Goal: Task Accomplishment & Management: Use online tool/utility

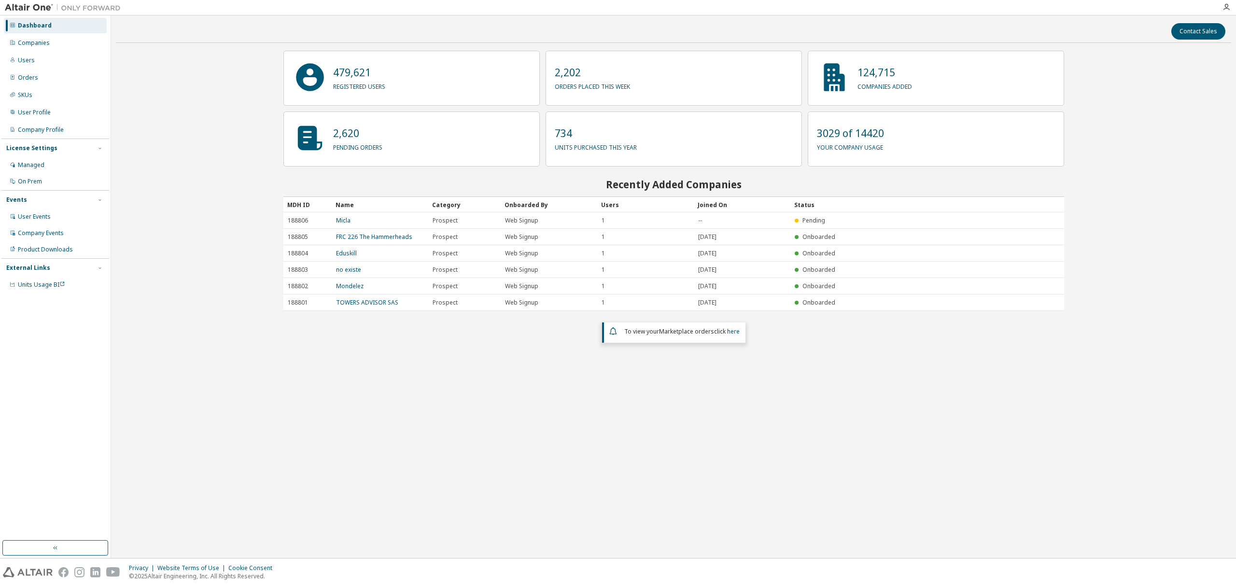
click at [46, 47] on div "Companies" at bounding box center [55, 42] width 103 height 15
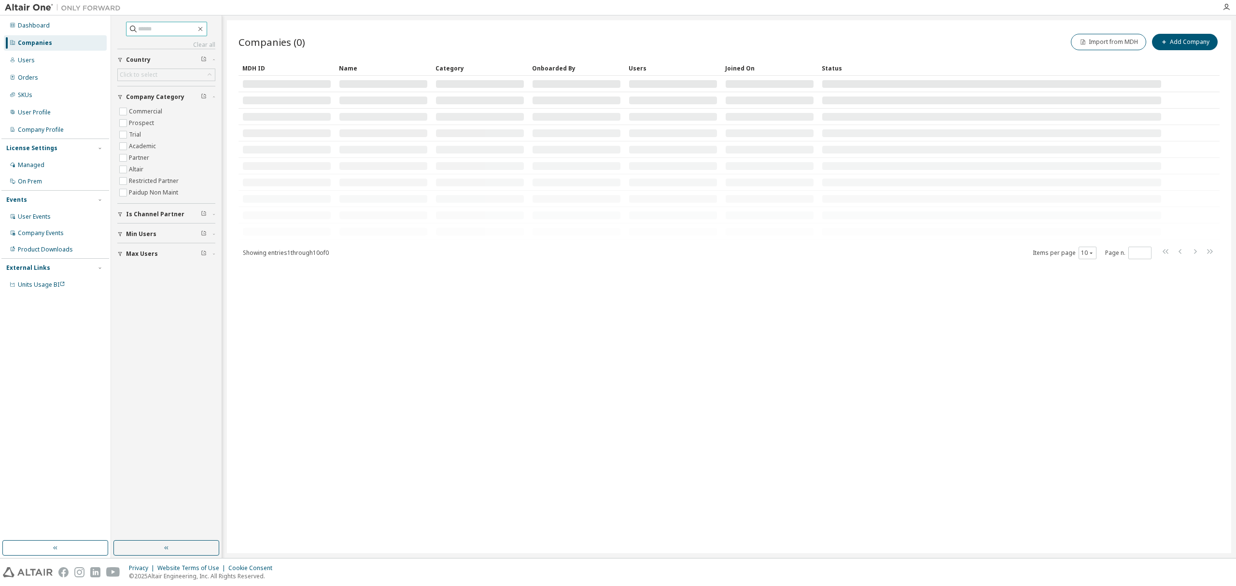
click at [138, 28] on input "text" at bounding box center [167, 29] width 58 height 10
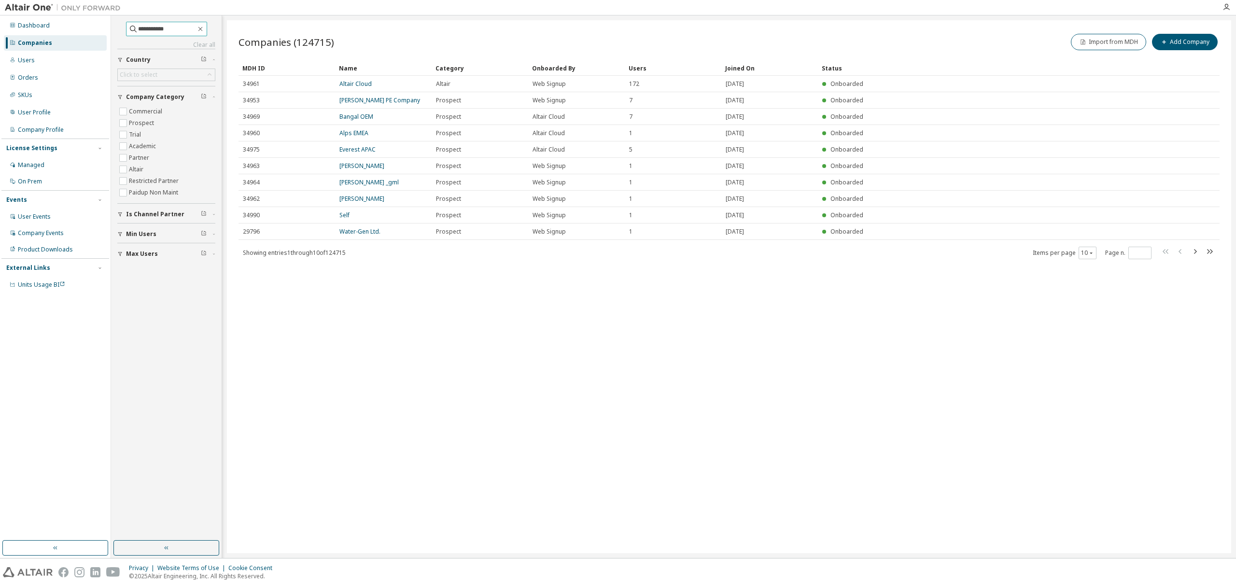
type input "**********"
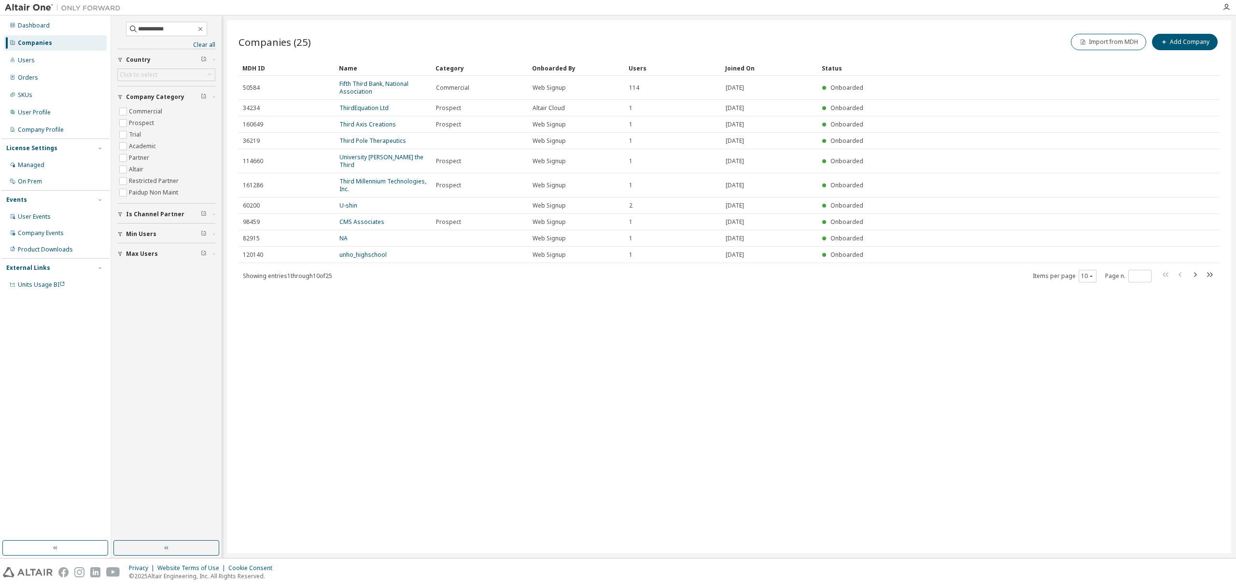
click at [348, 86] on link "Fifth Third Bank, National Association" at bounding box center [373, 88] width 69 height 16
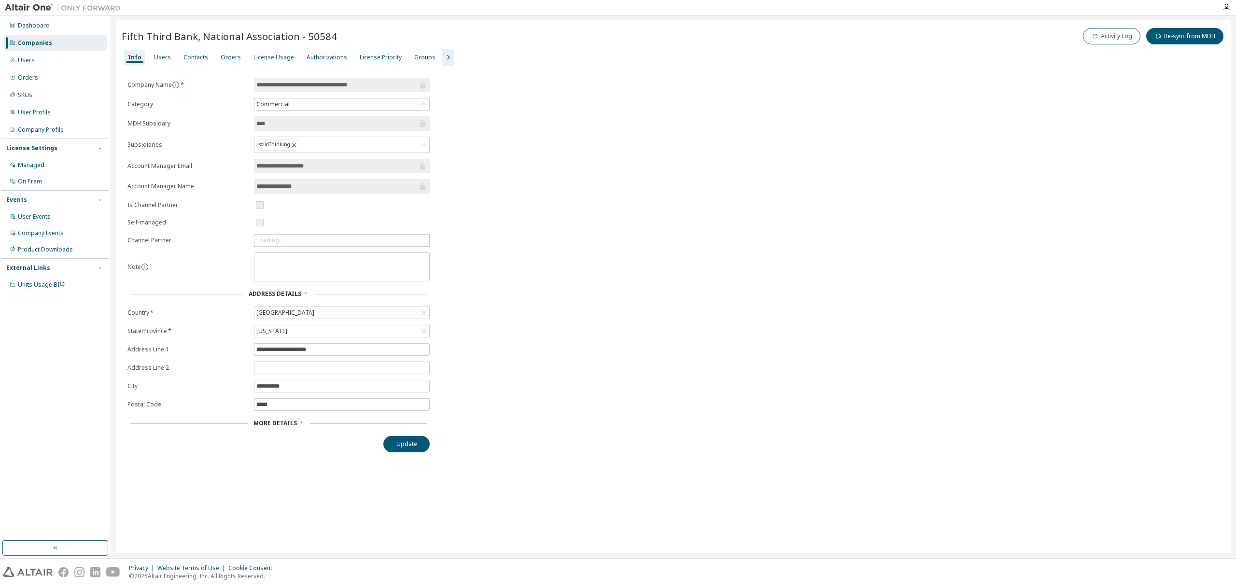
click at [162, 57] on div "Users" at bounding box center [162, 58] width 17 height 8
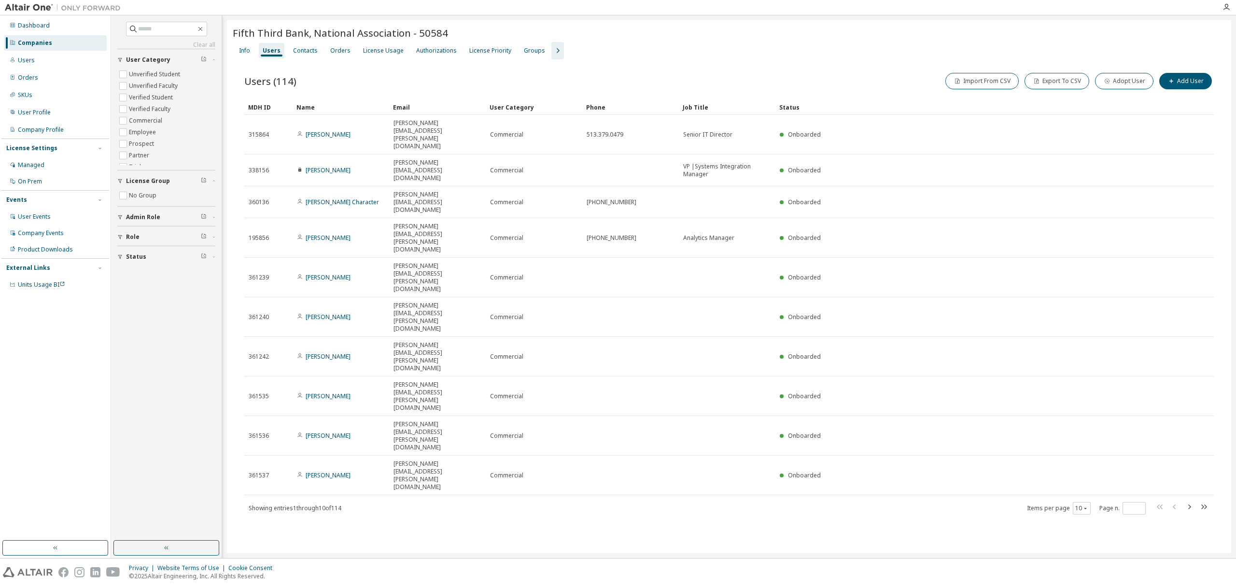
click at [1188, 505] on icon "button" at bounding box center [1189, 507] width 3 height 5
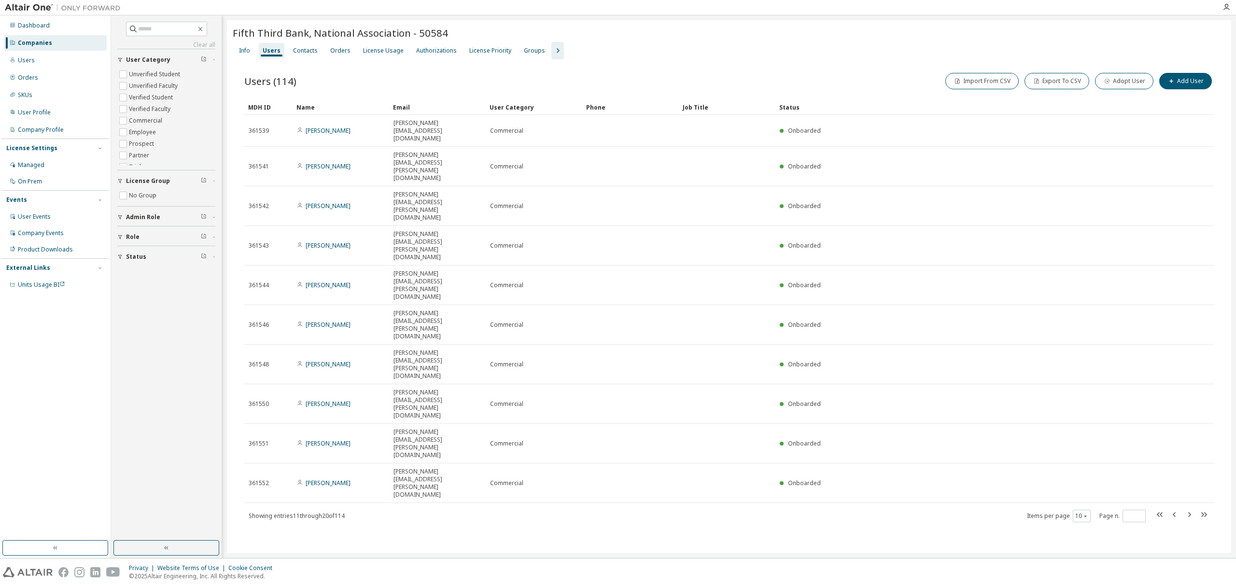
click at [1187, 509] on icon "button" at bounding box center [1189, 515] width 12 height 12
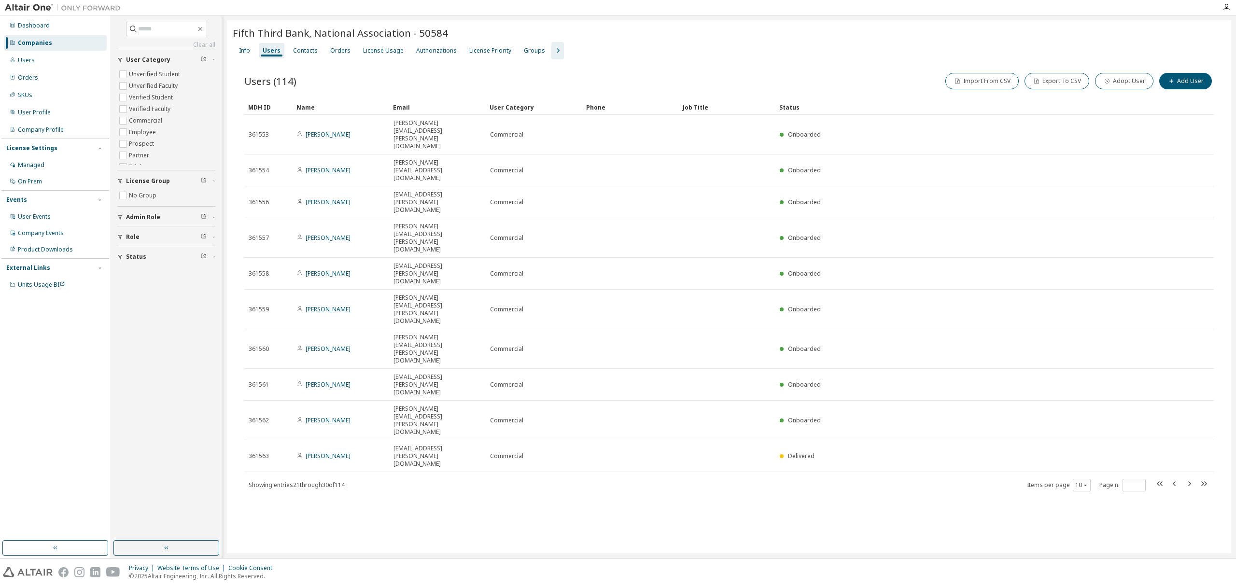
click at [1187, 478] on icon "button" at bounding box center [1189, 484] width 12 height 12
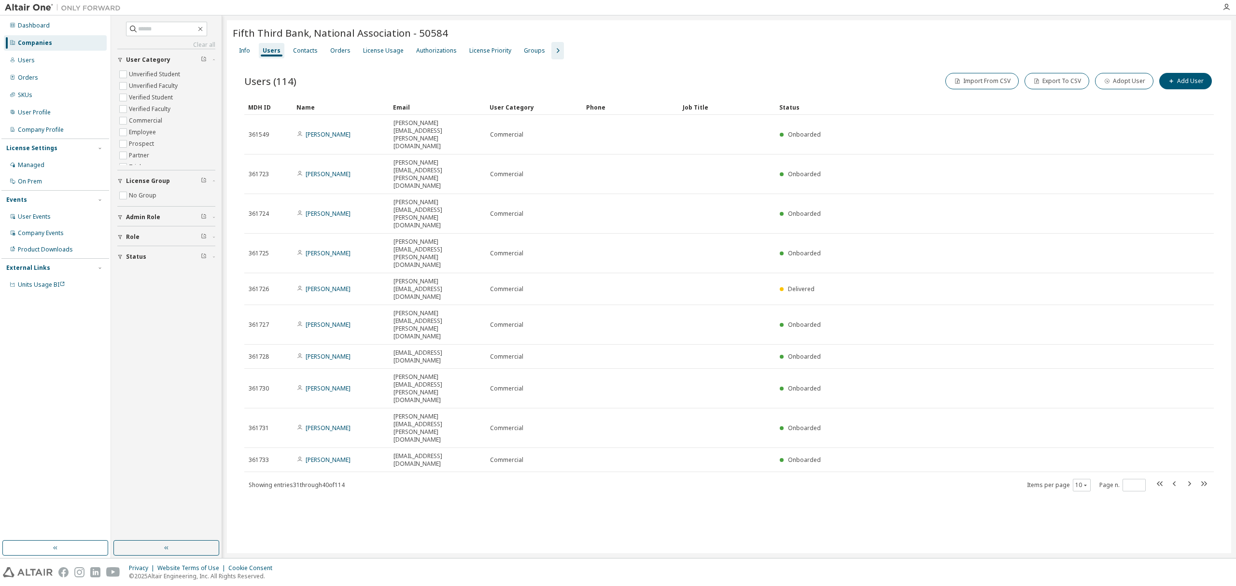
click at [1187, 478] on icon "button" at bounding box center [1189, 484] width 12 height 12
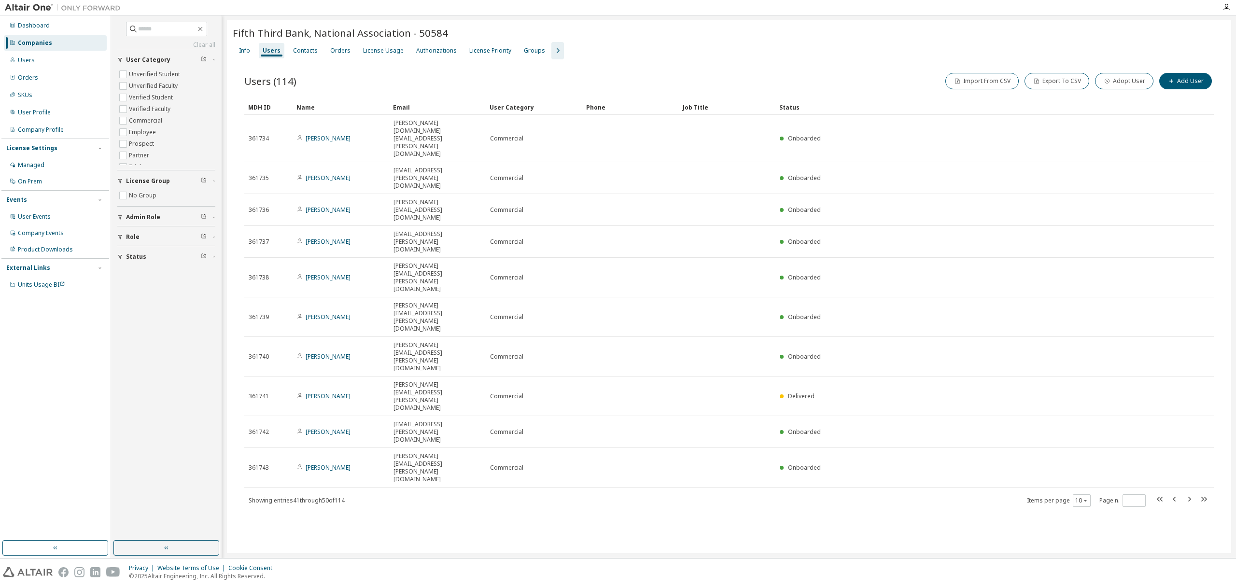
click at [1187, 493] on icon "button" at bounding box center [1189, 499] width 12 height 12
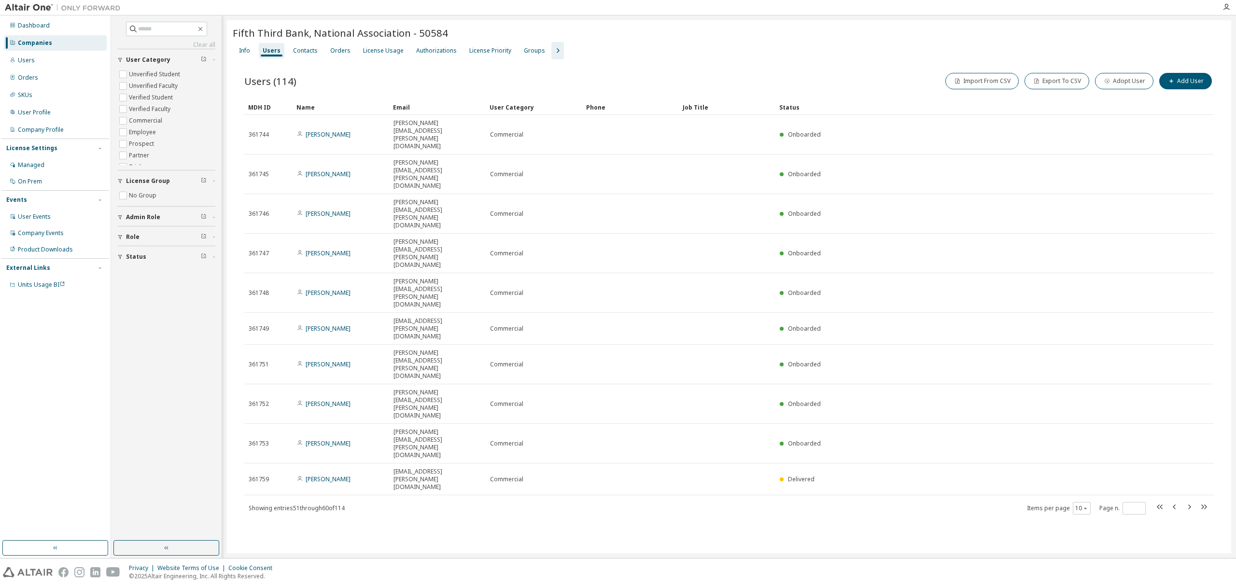
click at [1187, 501] on icon "button" at bounding box center [1189, 507] width 12 height 12
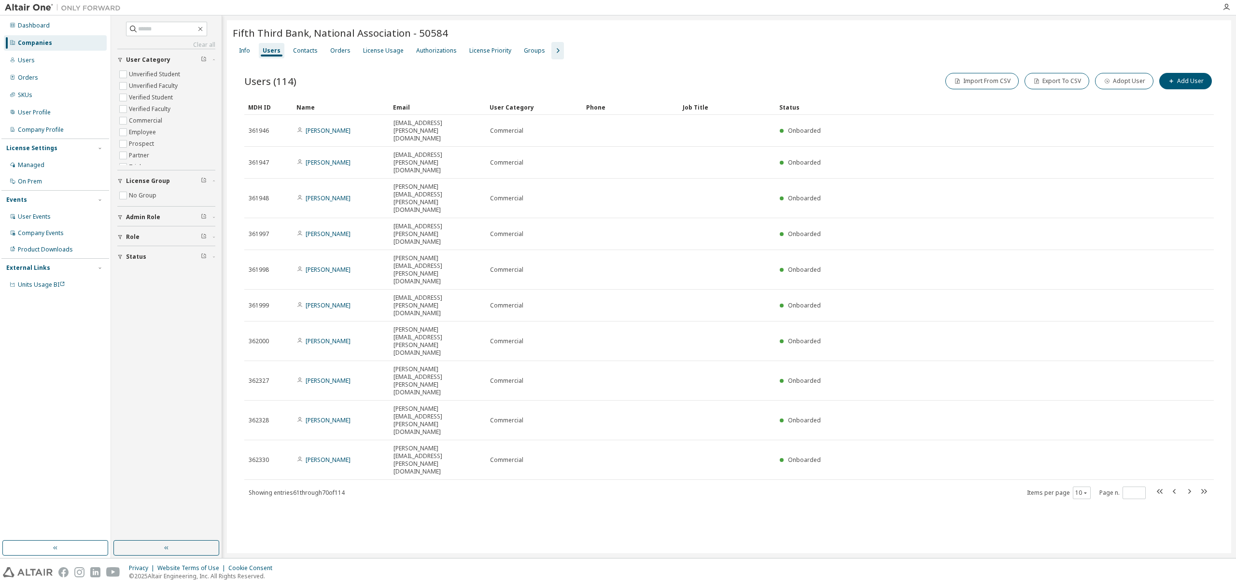
click at [1187, 486] on icon "button" at bounding box center [1189, 492] width 12 height 12
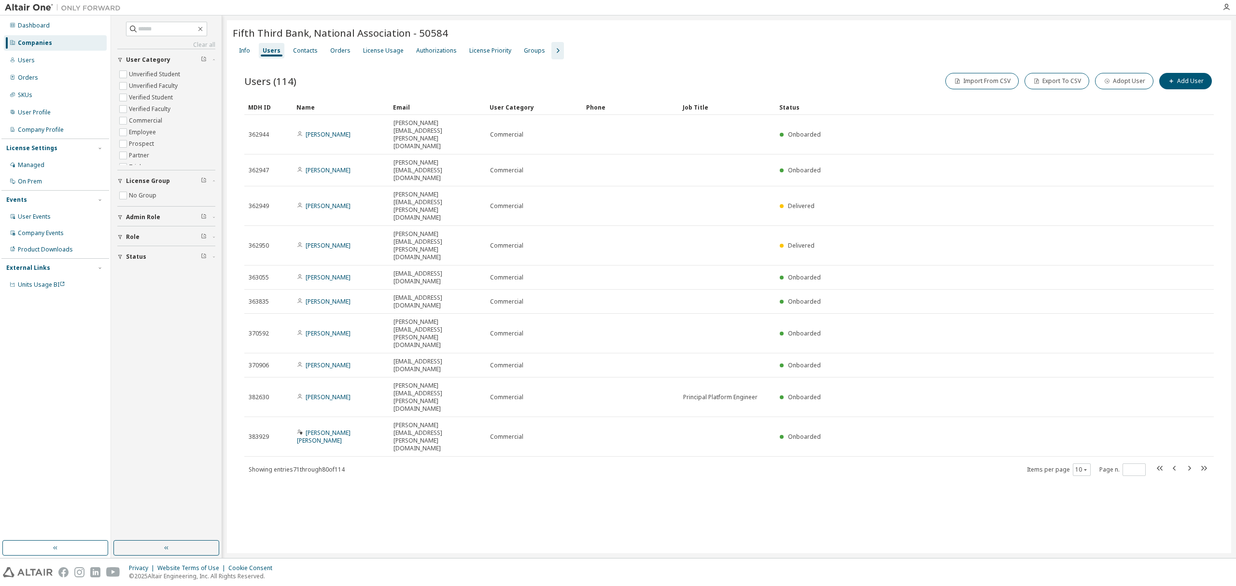
click at [1189, 466] on icon "button" at bounding box center [1189, 468] width 3 height 5
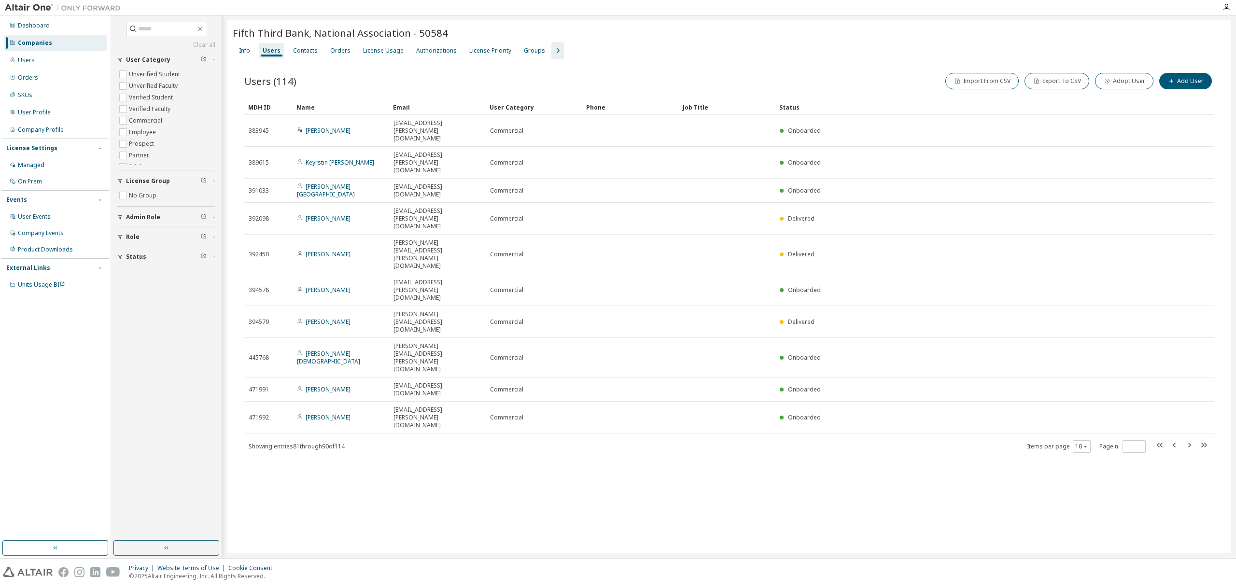
click at [1189, 443] on icon "button" at bounding box center [1189, 445] width 3 height 5
type input "**"
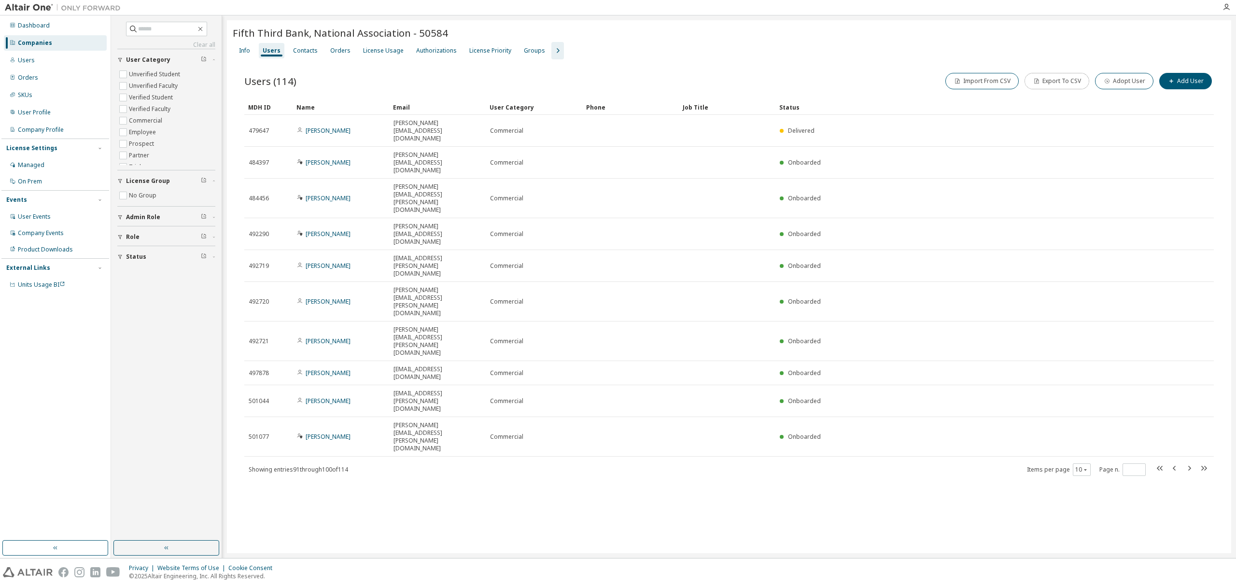
click at [1045, 78] on button "Export To CSV" at bounding box center [1057, 81] width 65 height 16
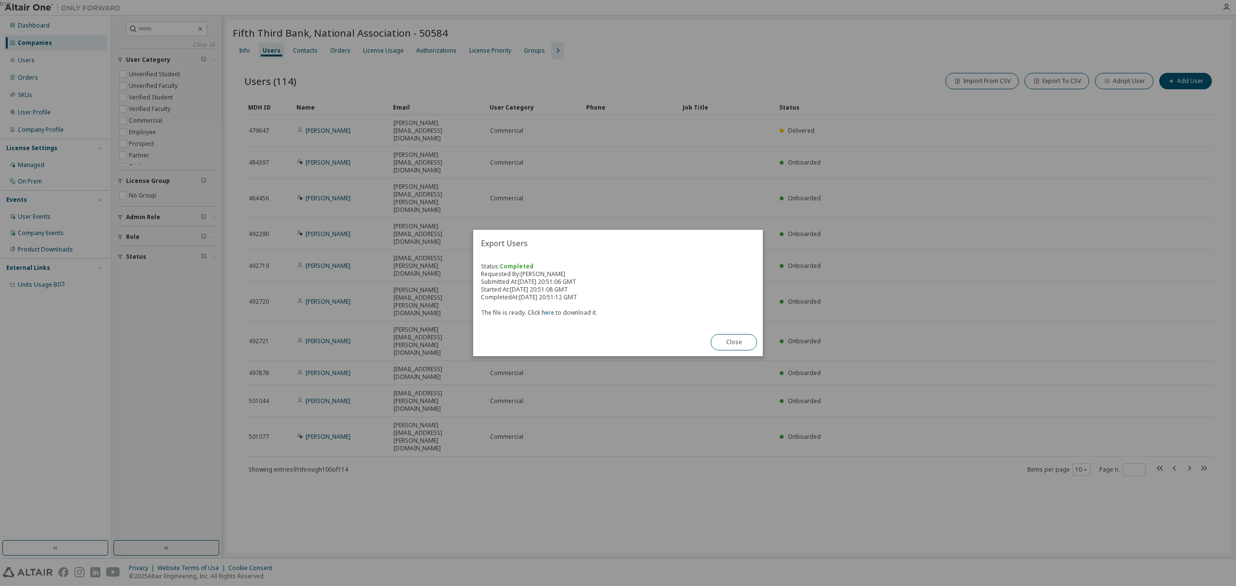
click at [542, 315] on link "here" at bounding box center [548, 313] width 13 height 8
